Goal: Find specific page/section: Find specific page/section

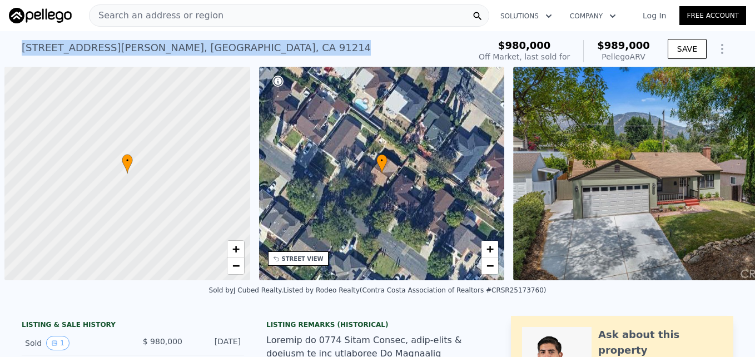
scroll to position [0, 4]
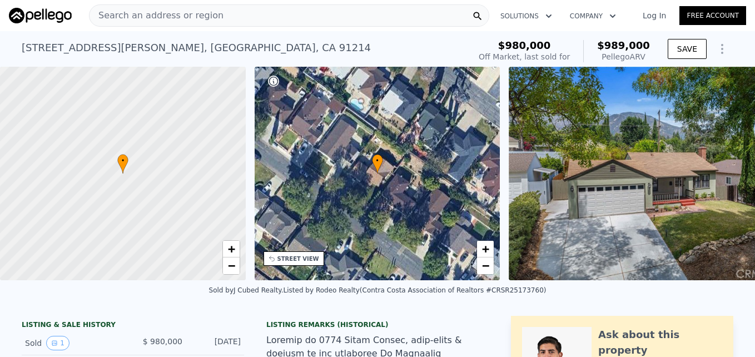
click at [171, 16] on span "Search an address or region" at bounding box center [156, 15] width 134 height 13
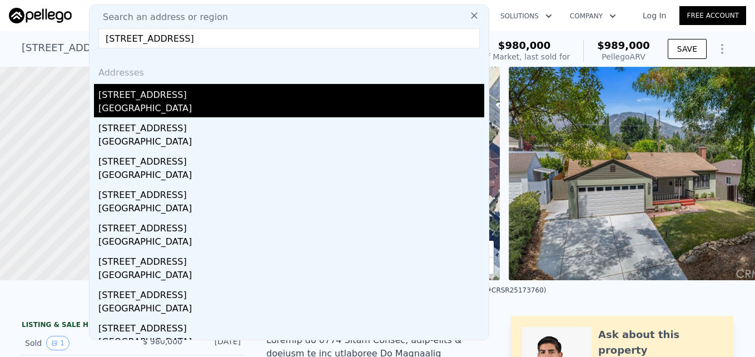
type input "[STREET_ADDRESS]"
click at [170, 93] on div "[STREET_ADDRESS]" at bounding box center [291, 93] width 386 height 18
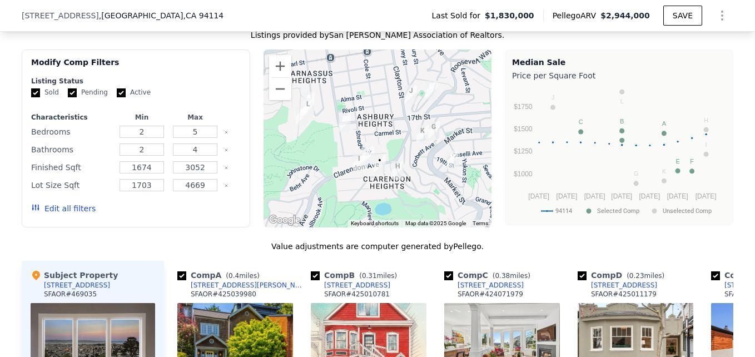
scroll to position [1015, 0]
click at [272, 59] on button "Zoom in" at bounding box center [280, 66] width 22 height 22
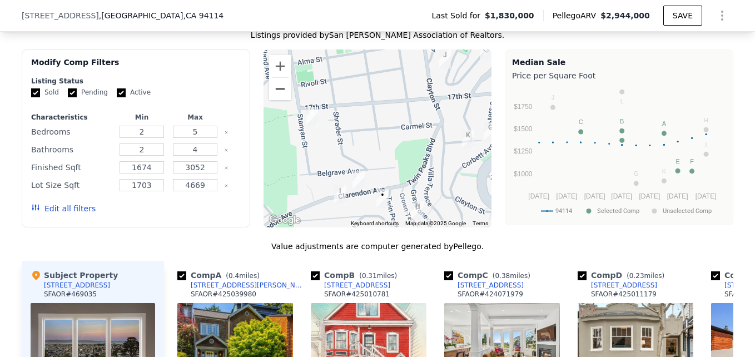
click at [271, 87] on button "Zoom out" at bounding box center [280, 89] width 22 height 22
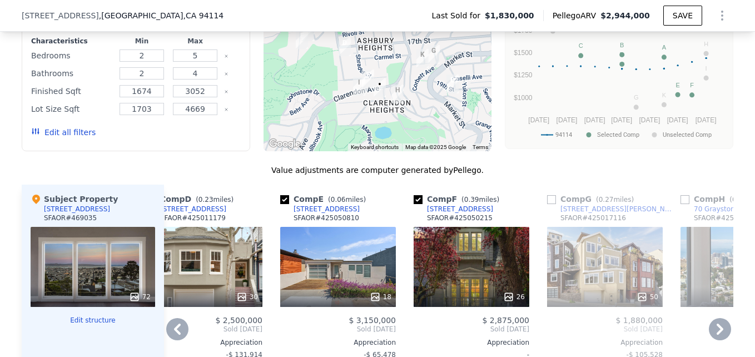
scroll to position [1092, 0]
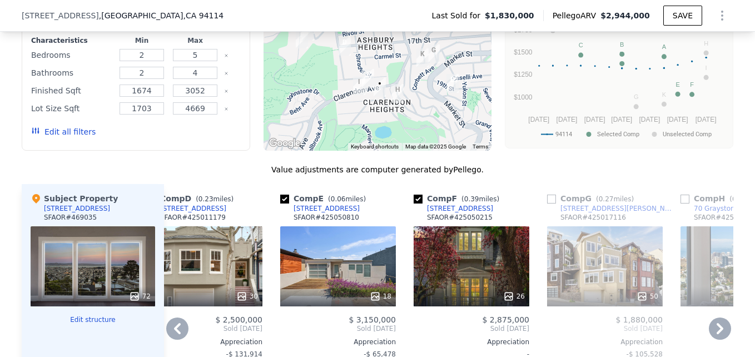
click at [357, 269] on div "18" at bounding box center [338, 266] width 116 height 80
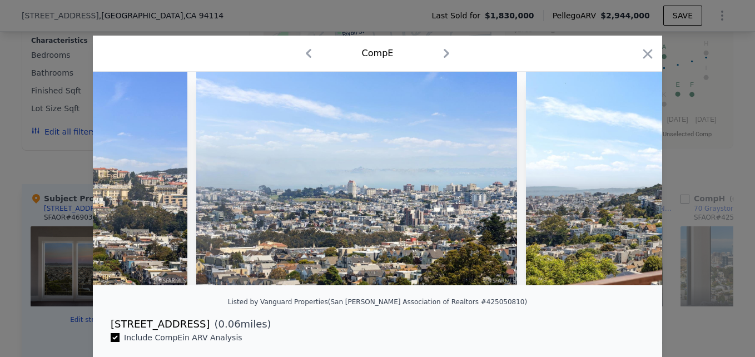
scroll to position [0, 1213]
click at [646, 51] on div "Comp E" at bounding box center [377, 54] width 569 height 36
click at [646, 51] on icon "button" at bounding box center [647, 53] width 9 height 9
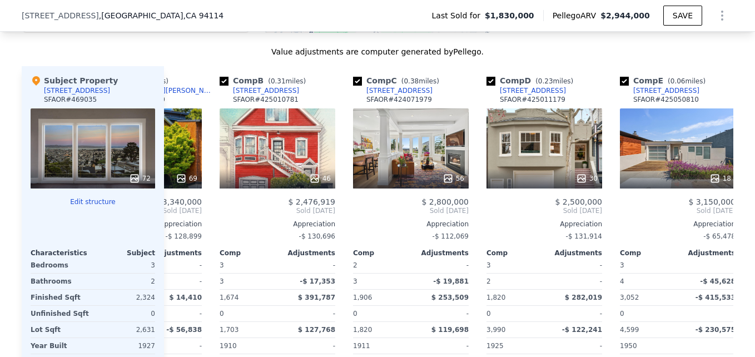
scroll to position [0, 92]
